Goal: Information Seeking & Learning: Learn about a topic

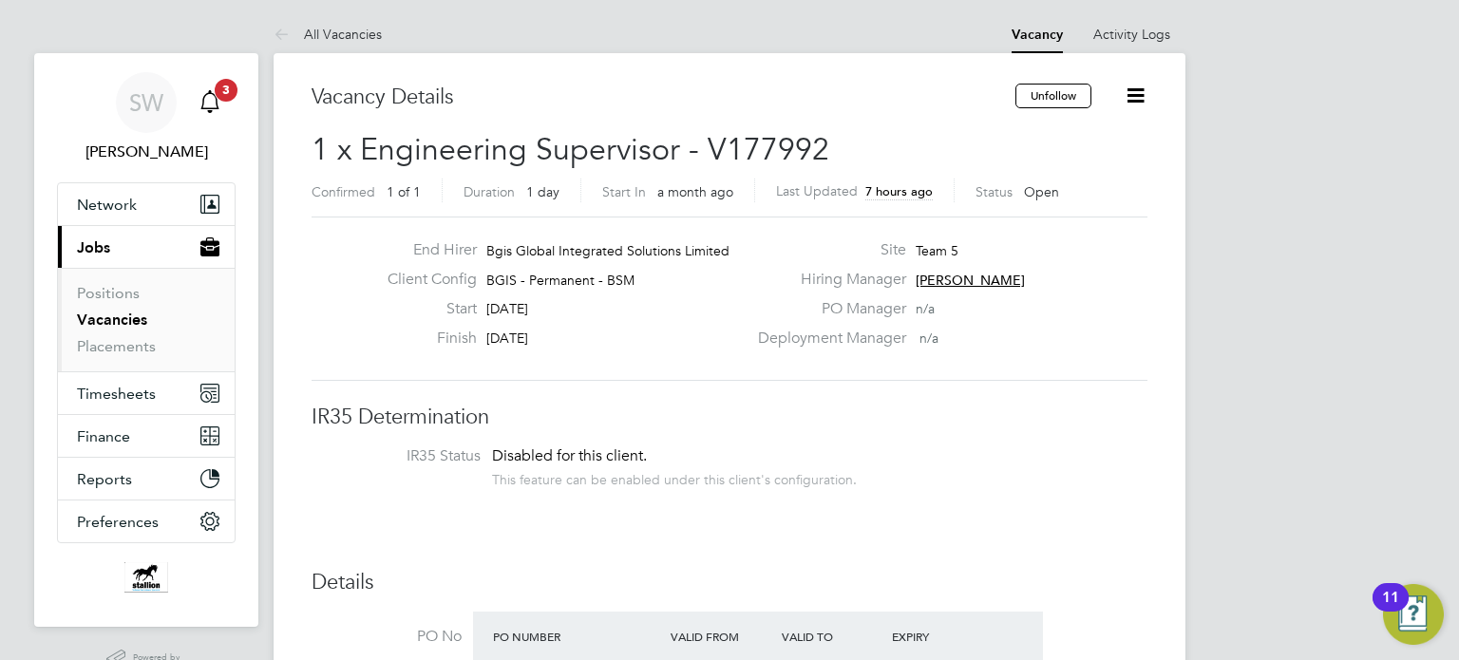
click at [218, 89] on span "3" at bounding box center [226, 90] width 23 height 23
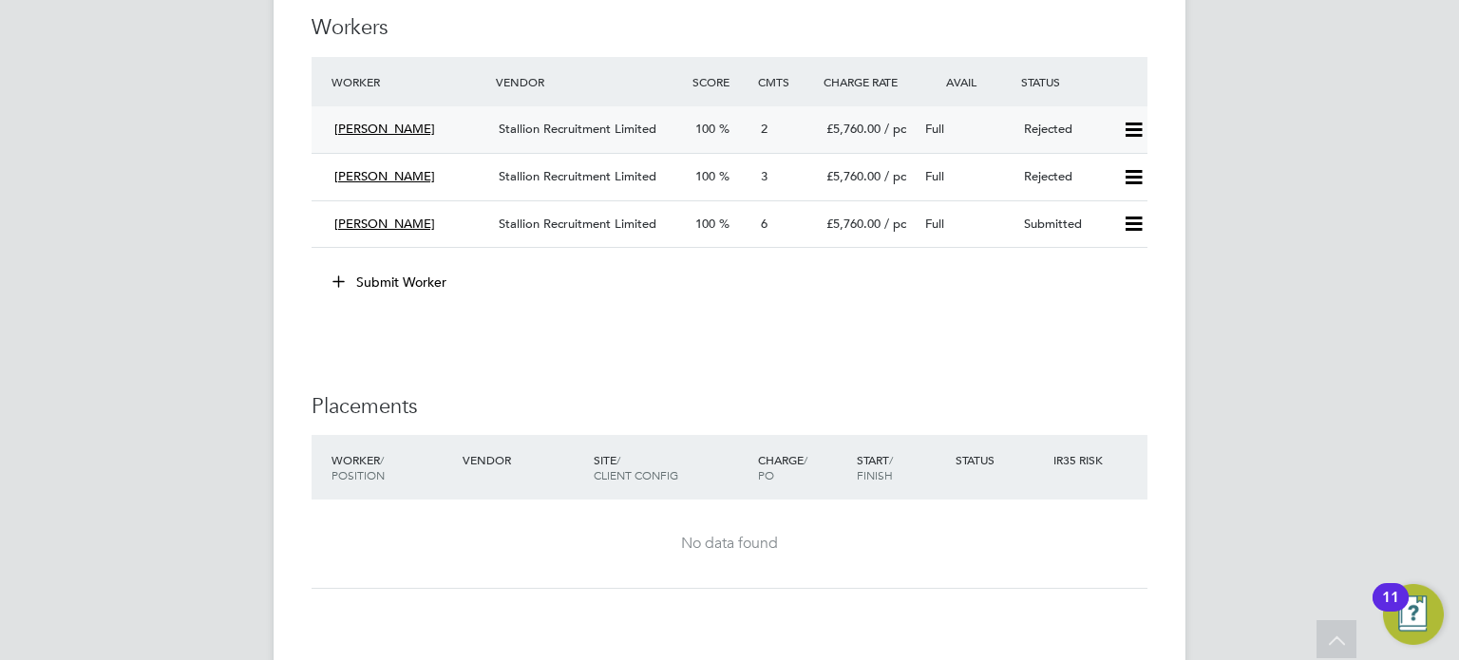
scroll to position [2748, 0]
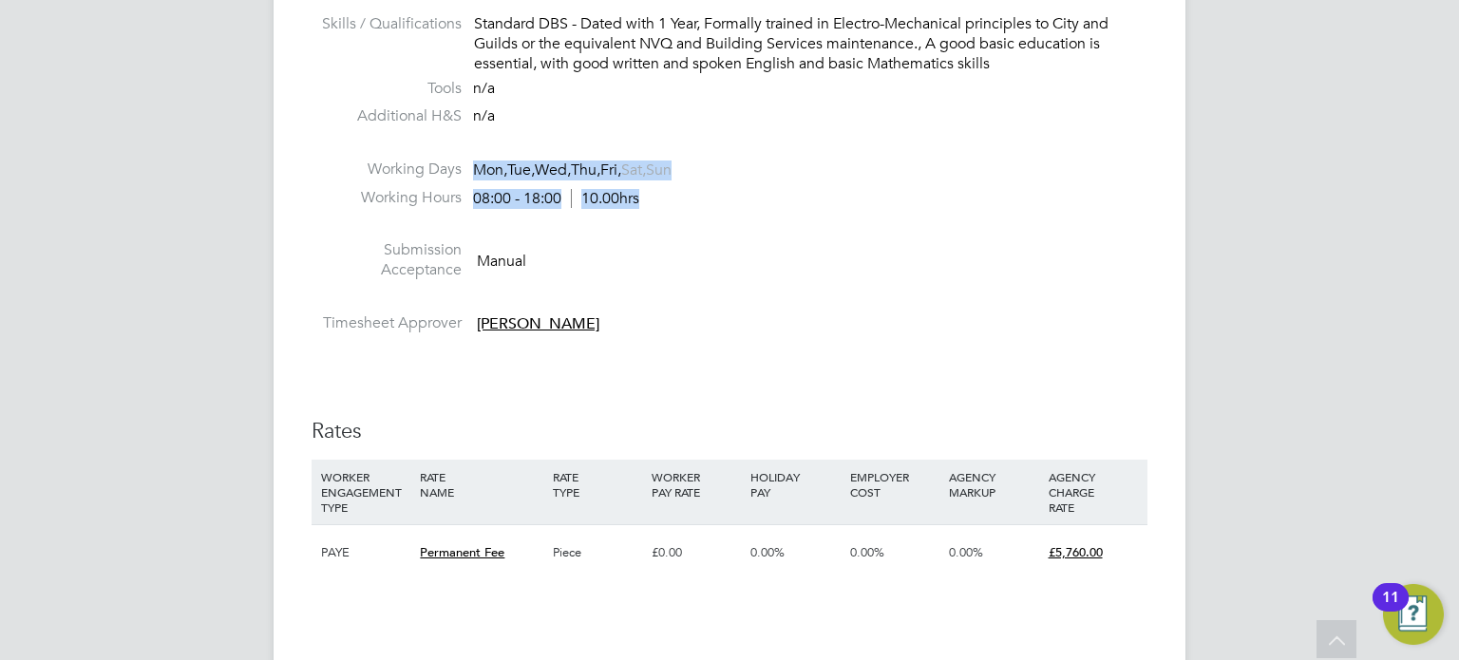
drag, startPoint x: 478, startPoint y: 165, endPoint x: 648, endPoint y: 193, distance: 172.3
drag, startPoint x: 629, startPoint y: 197, endPoint x: 543, endPoint y: 228, distance: 92.0
click at [543, 228] on li at bounding box center [730, 229] width 836 height 25
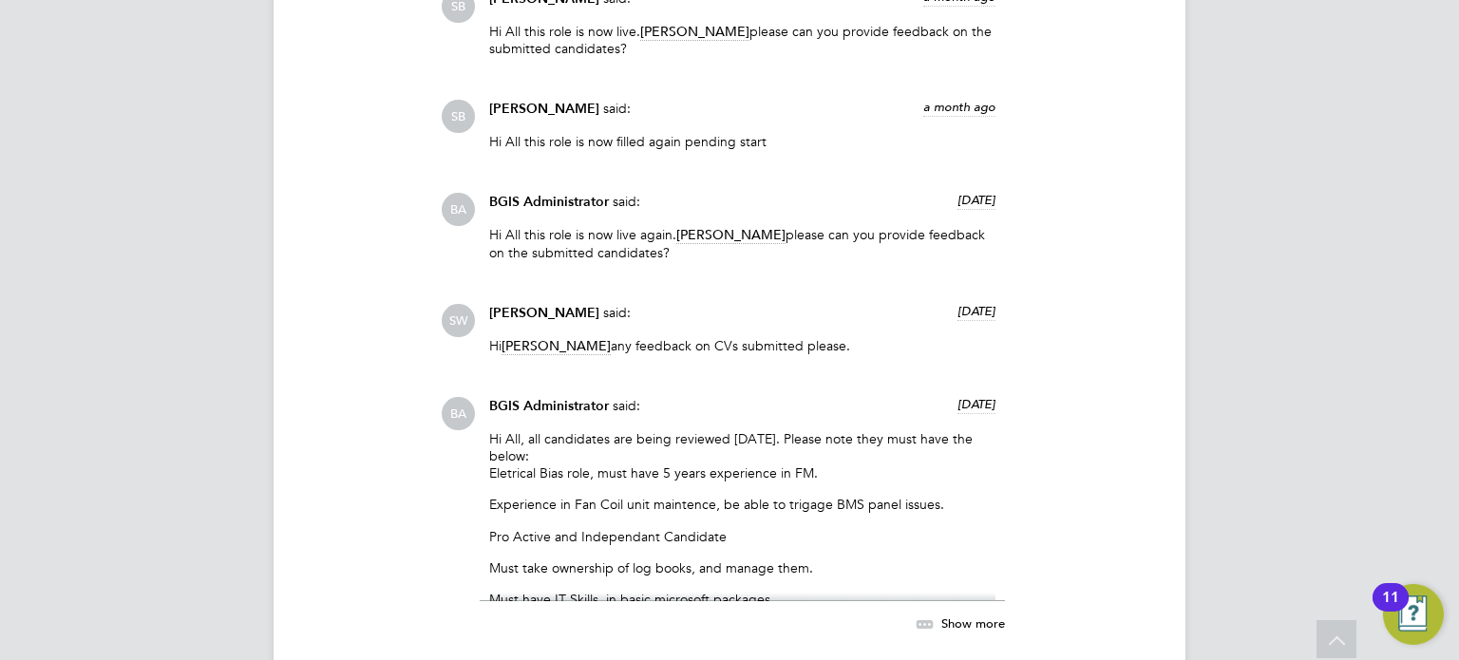
scroll to position [4173, 0]
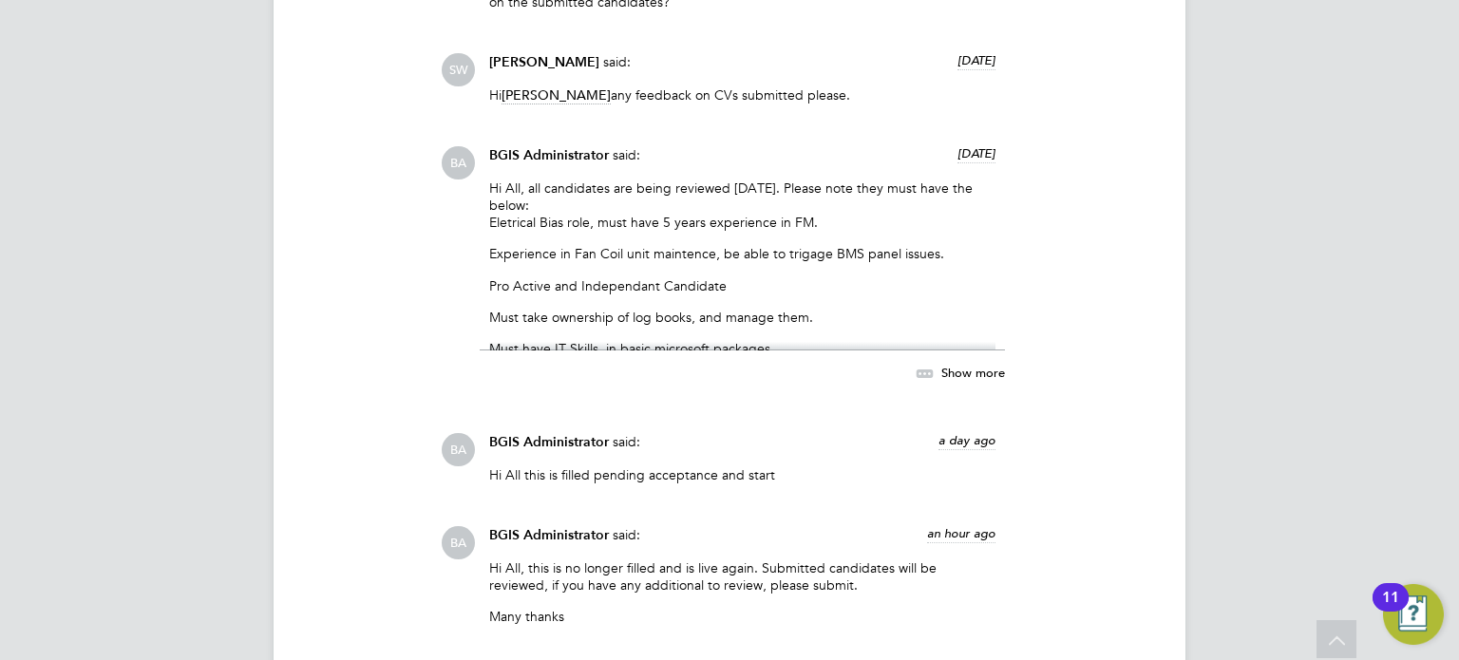
click at [937, 369] on icon at bounding box center [925, 374] width 24 height 24
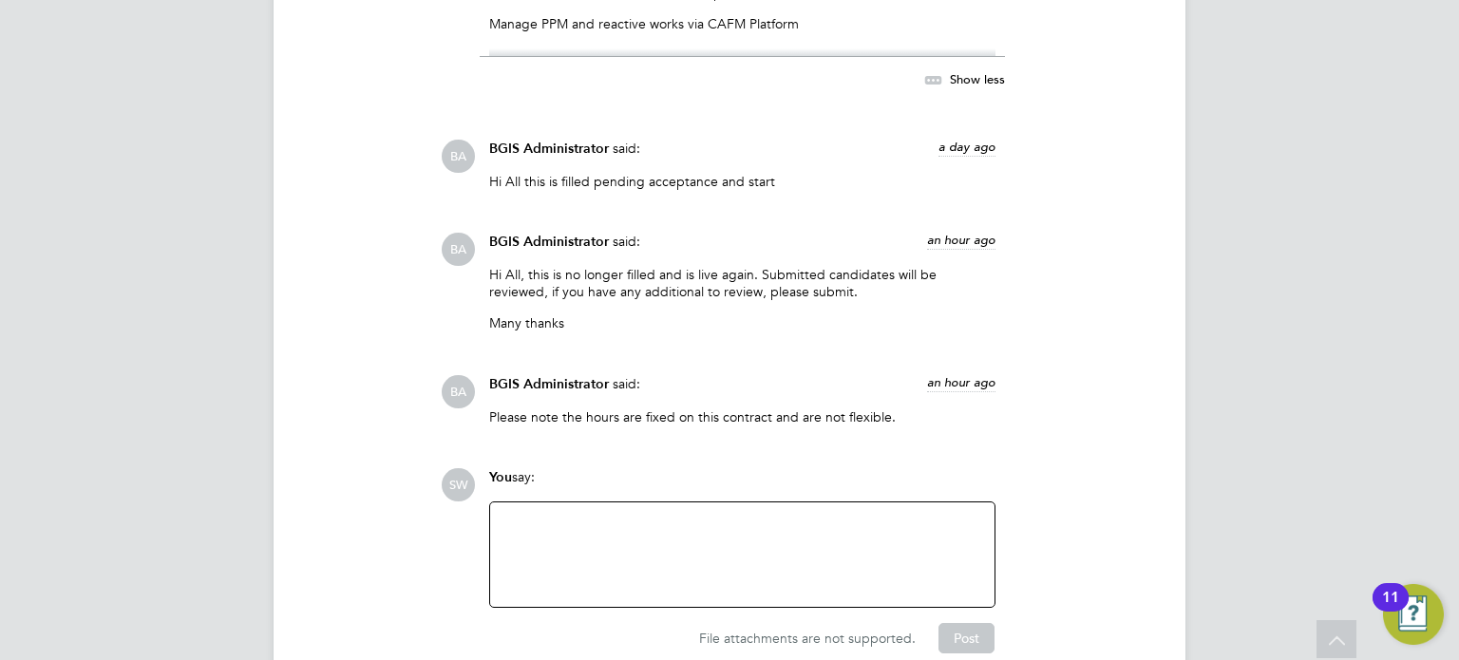
scroll to position [4616, 0]
